Goal: Task Accomplishment & Management: Complete application form

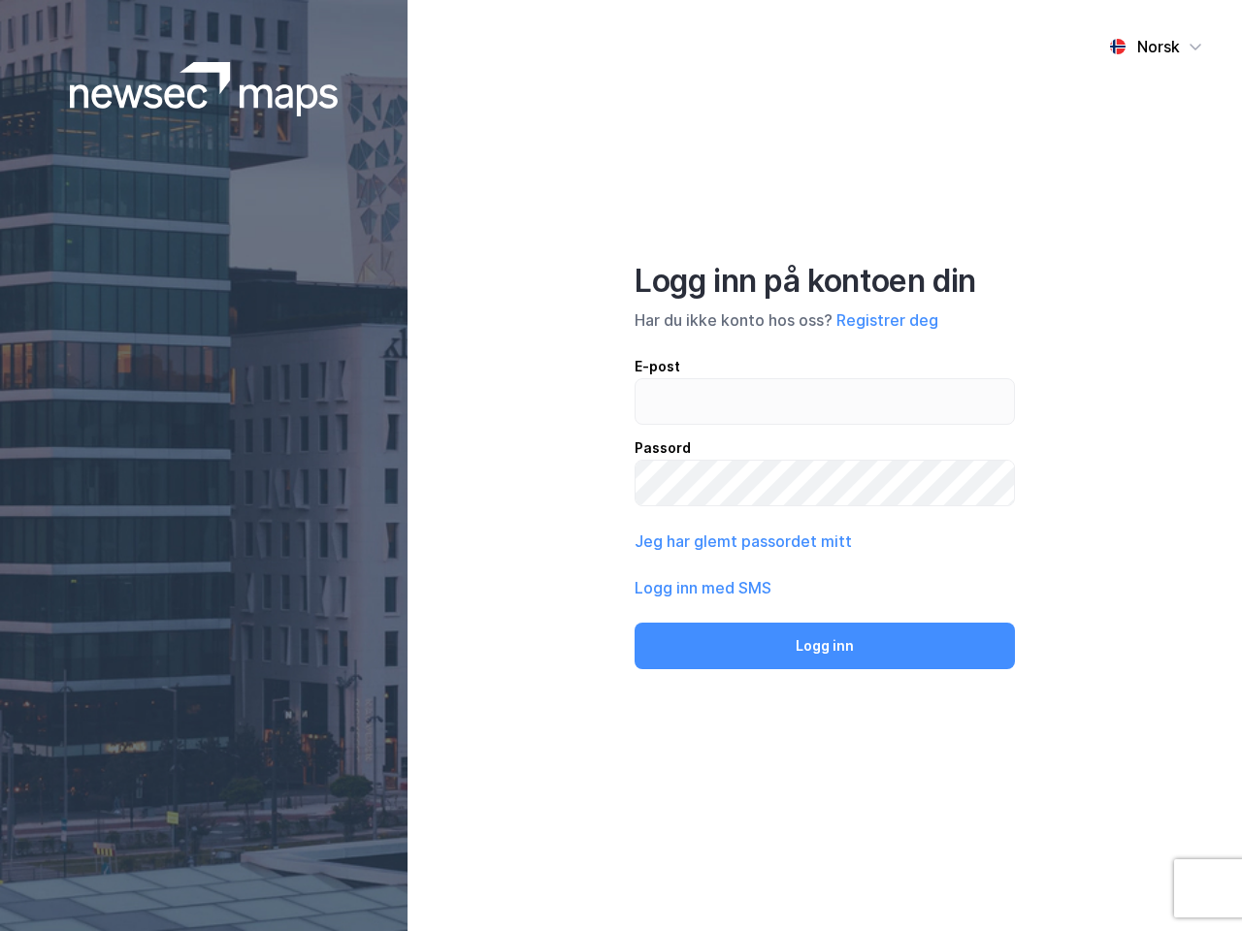
click at [621, 466] on div "Norsk Logg inn på kontoen din Har du ikke konto hos oss? Registrer deg E-post P…" at bounding box center [824, 465] width 834 height 931
click at [204, 89] on img at bounding box center [204, 89] width 269 height 54
click at [1155, 47] on div "Norsk" at bounding box center [1158, 46] width 43 height 23
click at [887, 320] on button "Registrer deg" at bounding box center [887, 320] width 102 height 23
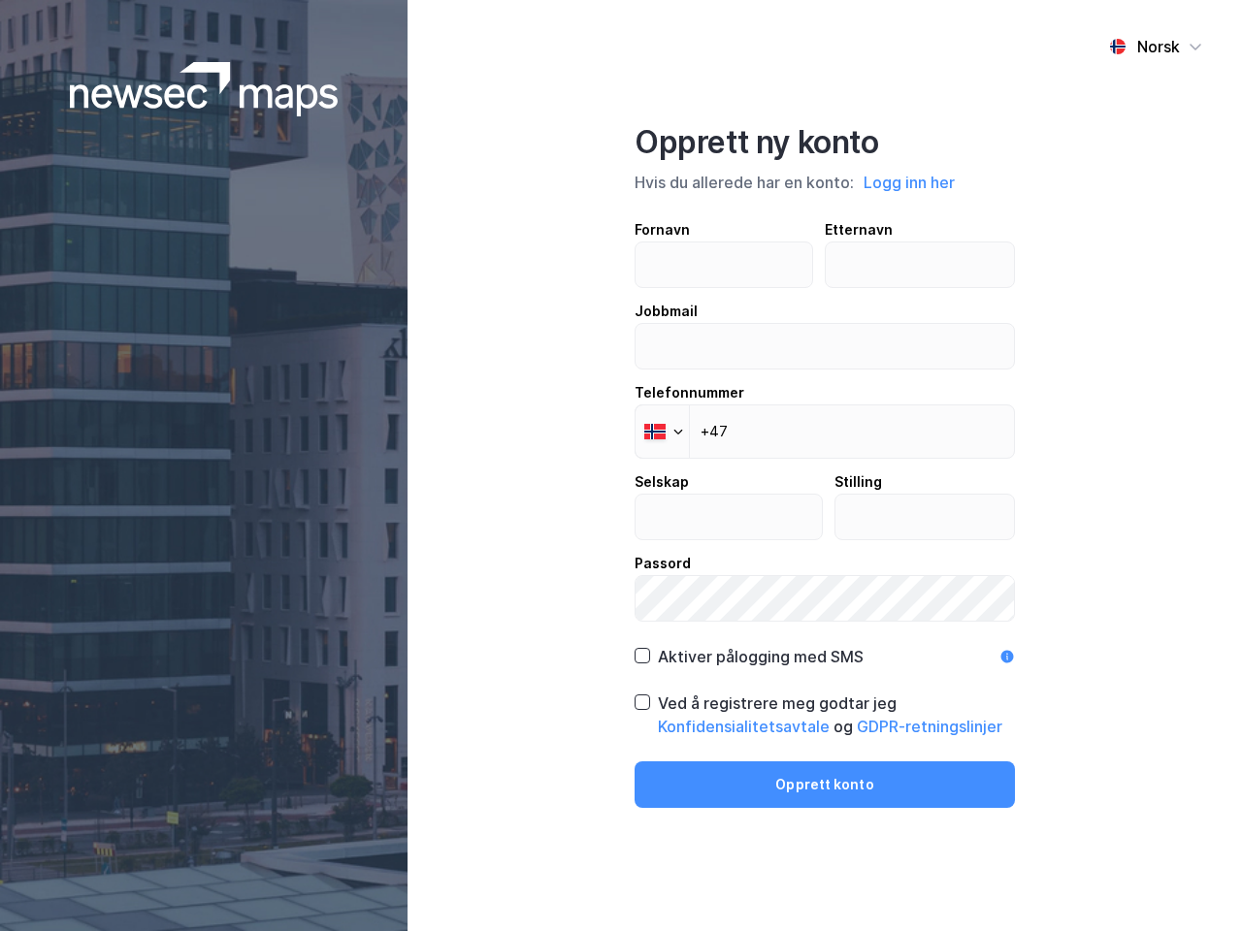
click at [825, 646] on div "Opprett ny konto Hvis du allerede har en konto: Logg inn her Fornavn Etternavn …" at bounding box center [824, 465] width 380 height 685
